Goal: Information Seeking & Learning: Learn about a topic

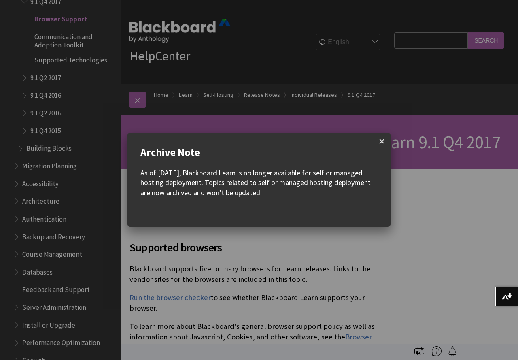
click at [382, 143] on span at bounding box center [381, 141] width 17 height 17
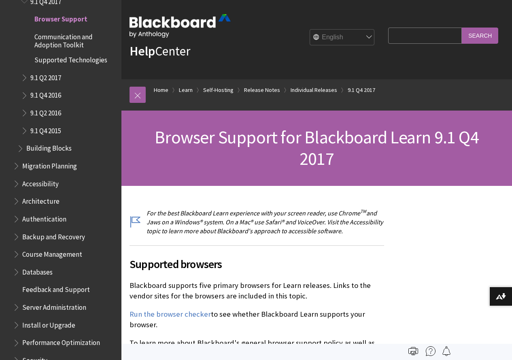
scroll to position [121, 0]
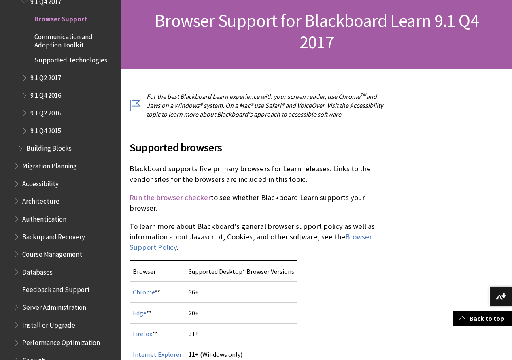
click at [189, 193] on link "Run the browser checker" at bounding box center [169, 198] width 81 height 10
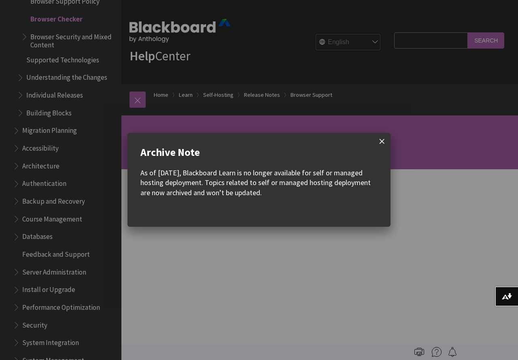
click at [381, 142] on span at bounding box center [381, 141] width 17 height 17
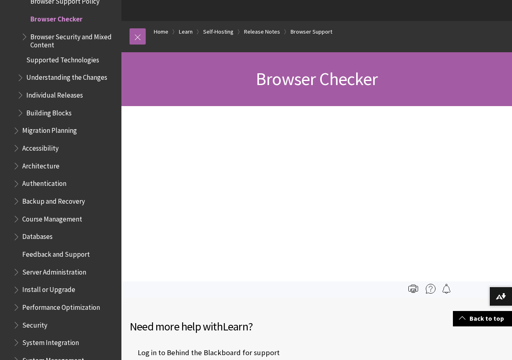
scroll to position [43, 0]
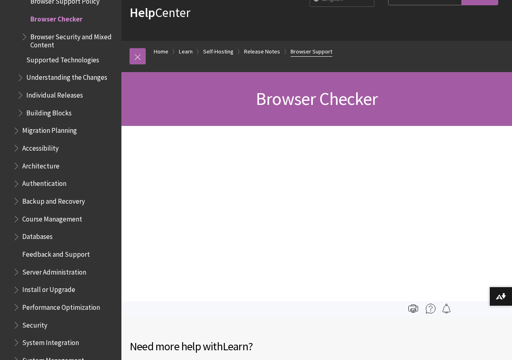
click at [305, 53] on link "Browser Support" at bounding box center [311, 52] width 42 height 10
